Goal: Navigation & Orientation: Go to known website

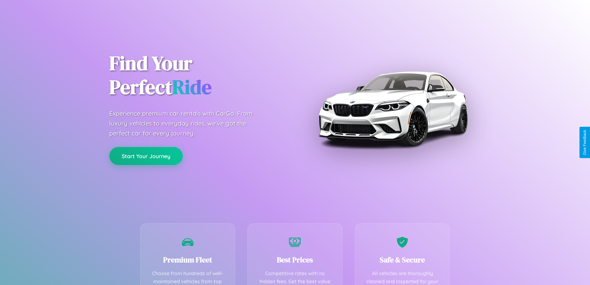
click at [146, 156] on button "Start Your Journey" at bounding box center [145, 156] width 73 height 18
click at [146, 155] on button "Start Your Journey" at bounding box center [145, 156] width 73 height 18
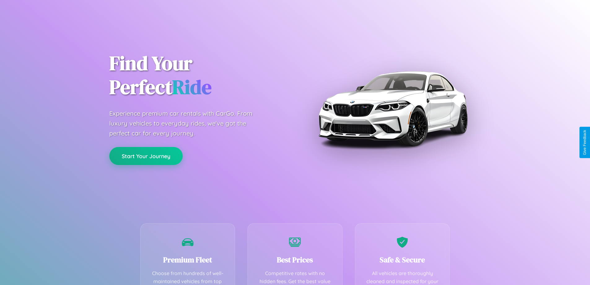
click at [146, 155] on button "Start Your Journey" at bounding box center [145, 156] width 73 height 18
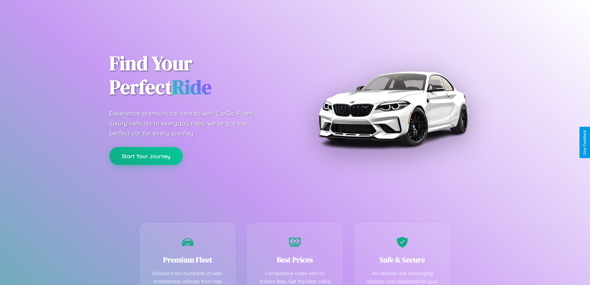
click at [146, 155] on button "Start Your Journey" at bounding box center [145, 156] width 73 height 18
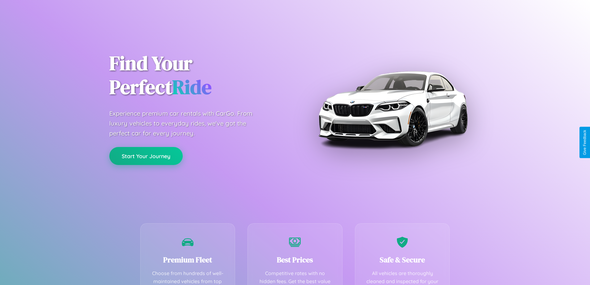
click at [146, 155] on button "Start Your Journey" at bounding box center [145, 156] width 73 height 18
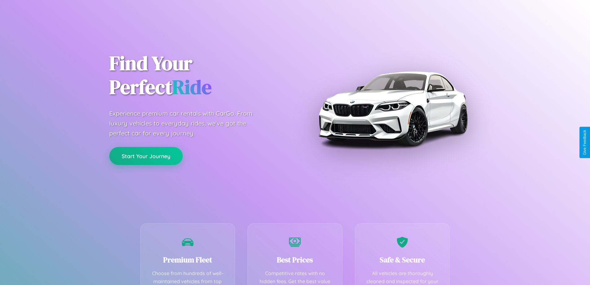
click at [146, 155] on button "Start Your Journey" at bounding box center [145, 156] width 73 height 18
